Goal: Transaction & Acquisition: Purchase product/service

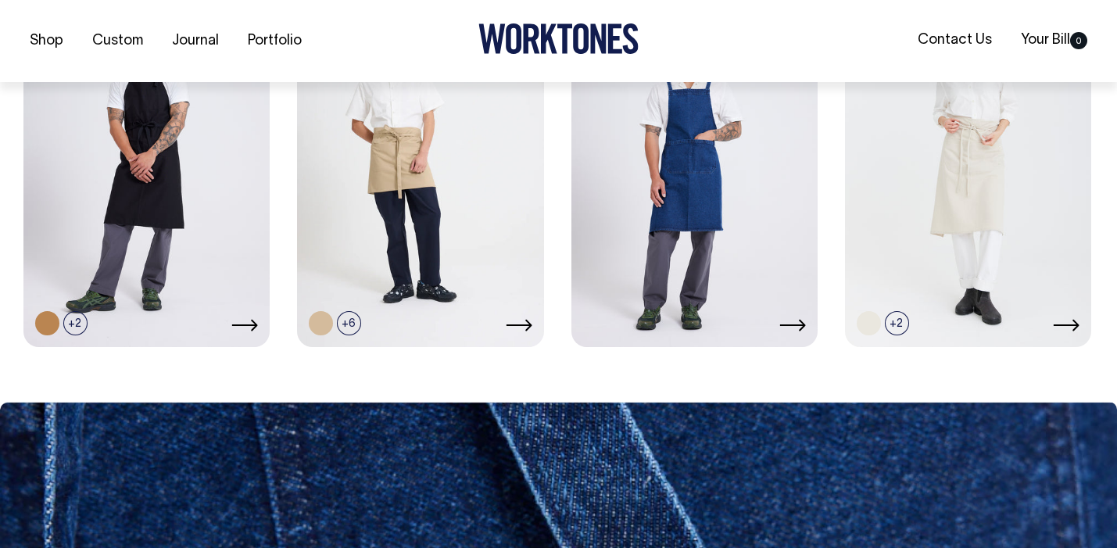
scroll to position [900, 0]
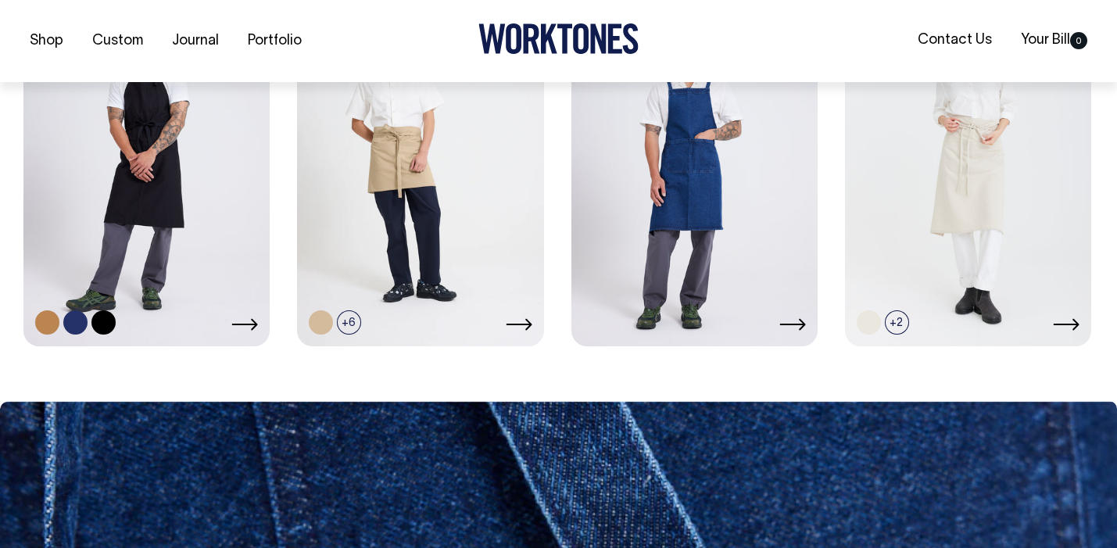
click at [247, 319] on icon at bounding box center [244, 324] width 27 height 13
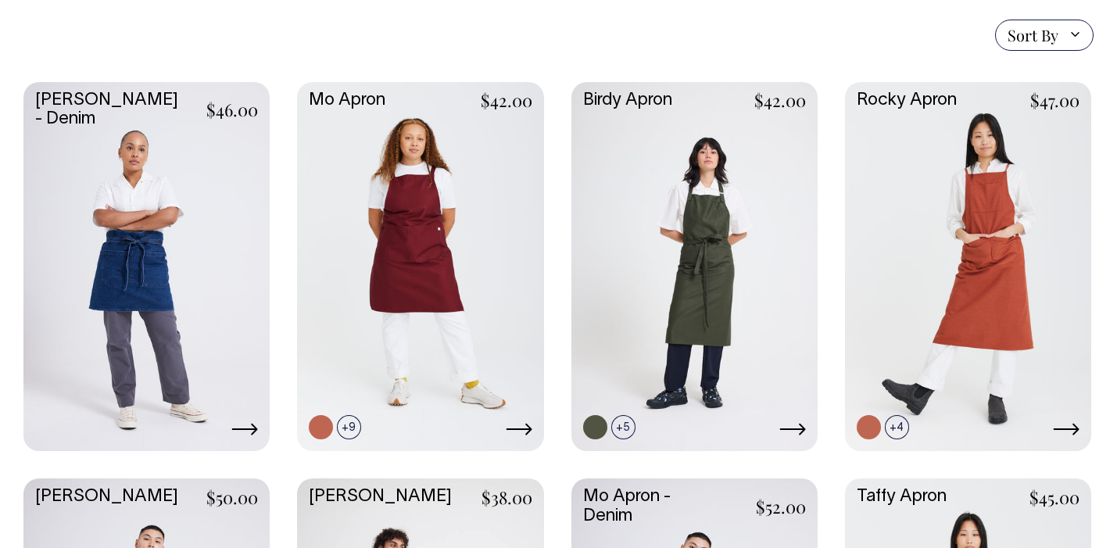
scroll to position [398, 0]
click at [410, 177] on link at bounding box center [420, 265] width 246 height 366
